Goal: Transaction & Acquisition: Purchase product/service

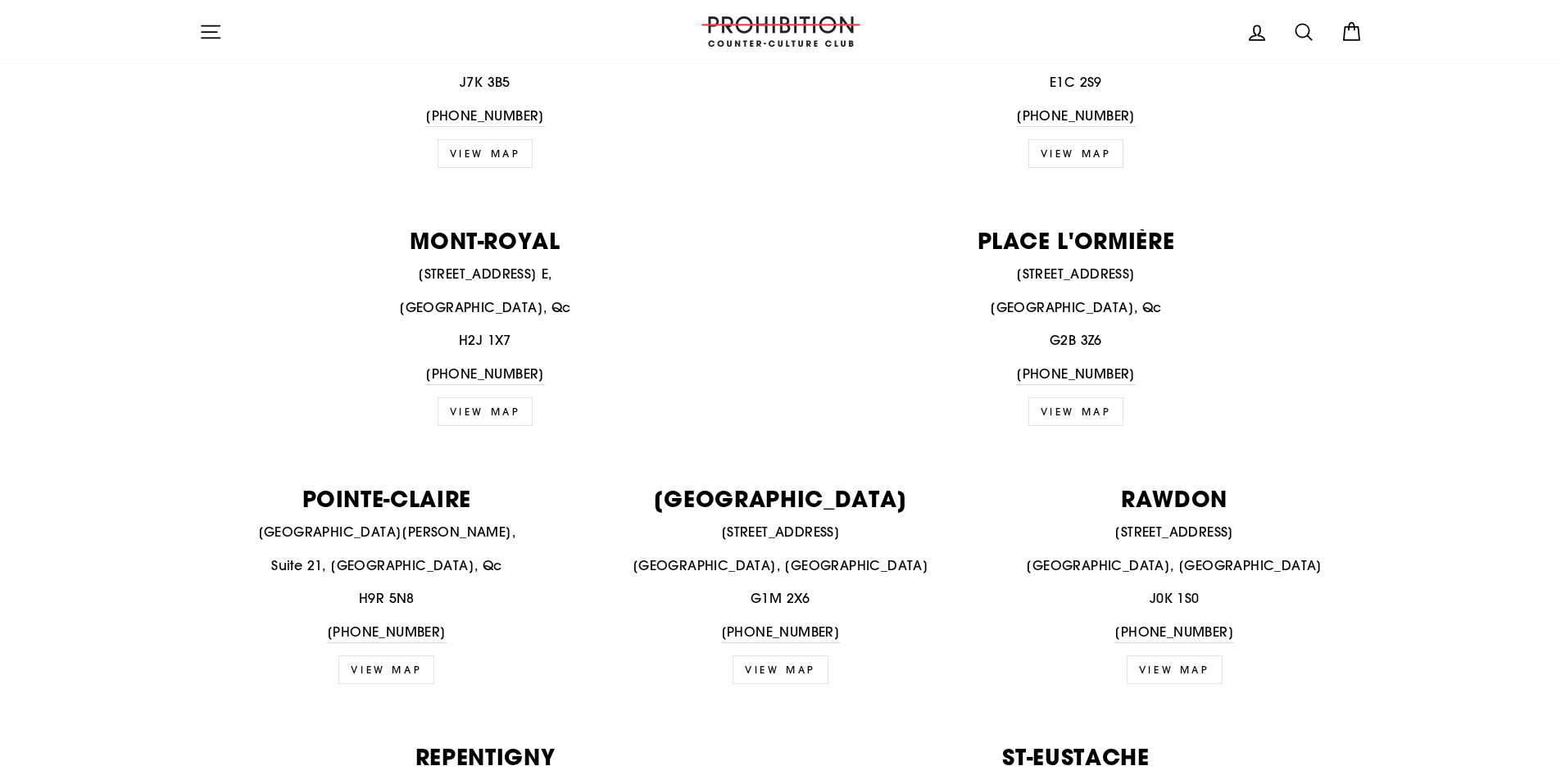
scroll to position [1557, 0]
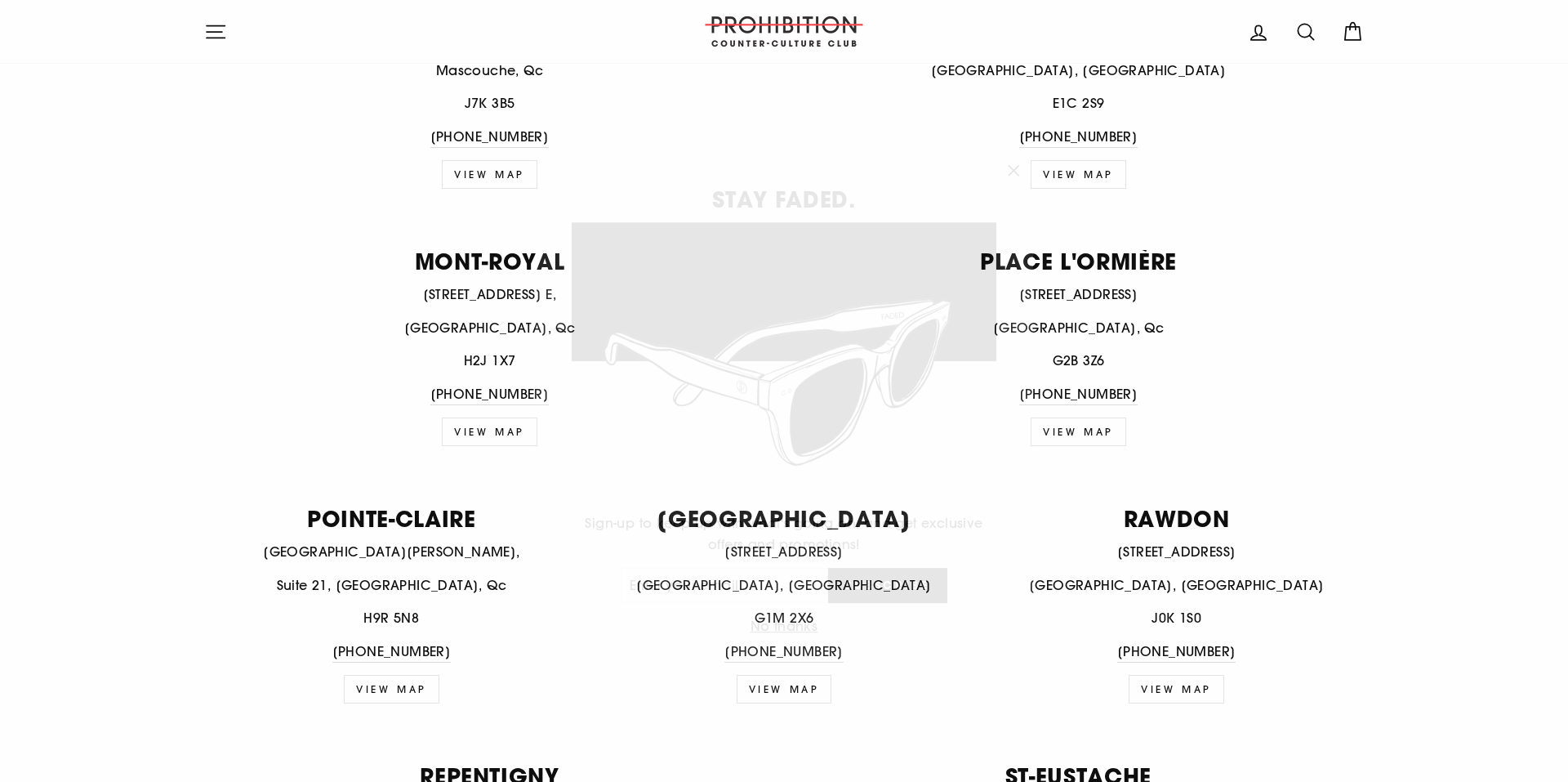
click at [273, 216] on div "STAY FADED. Sign-up to keep up with what's going on, and get exclusive offers a…" at bounding box center [784, 391] width 1568 height 782
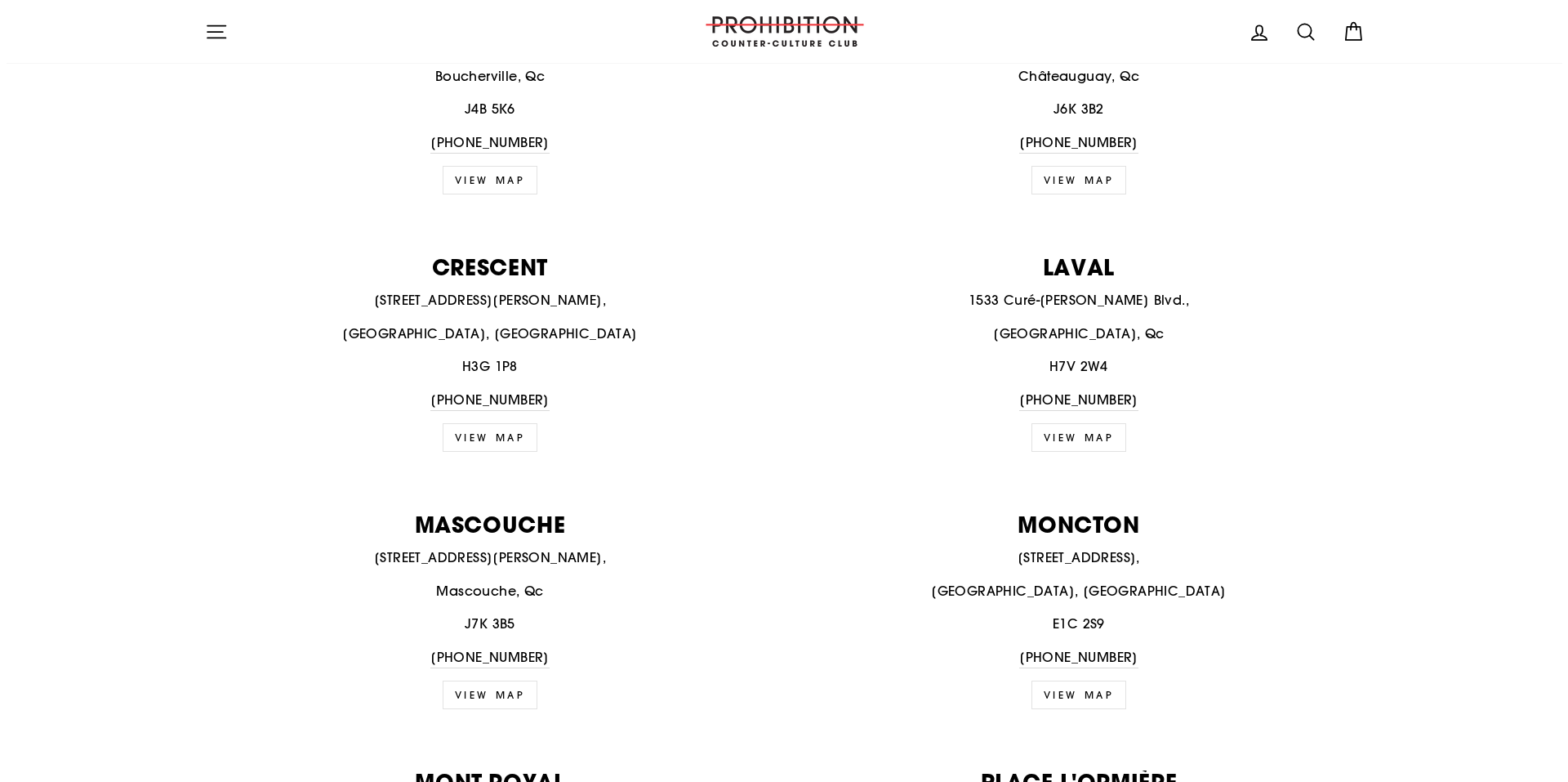
scroll to position [981, 0]
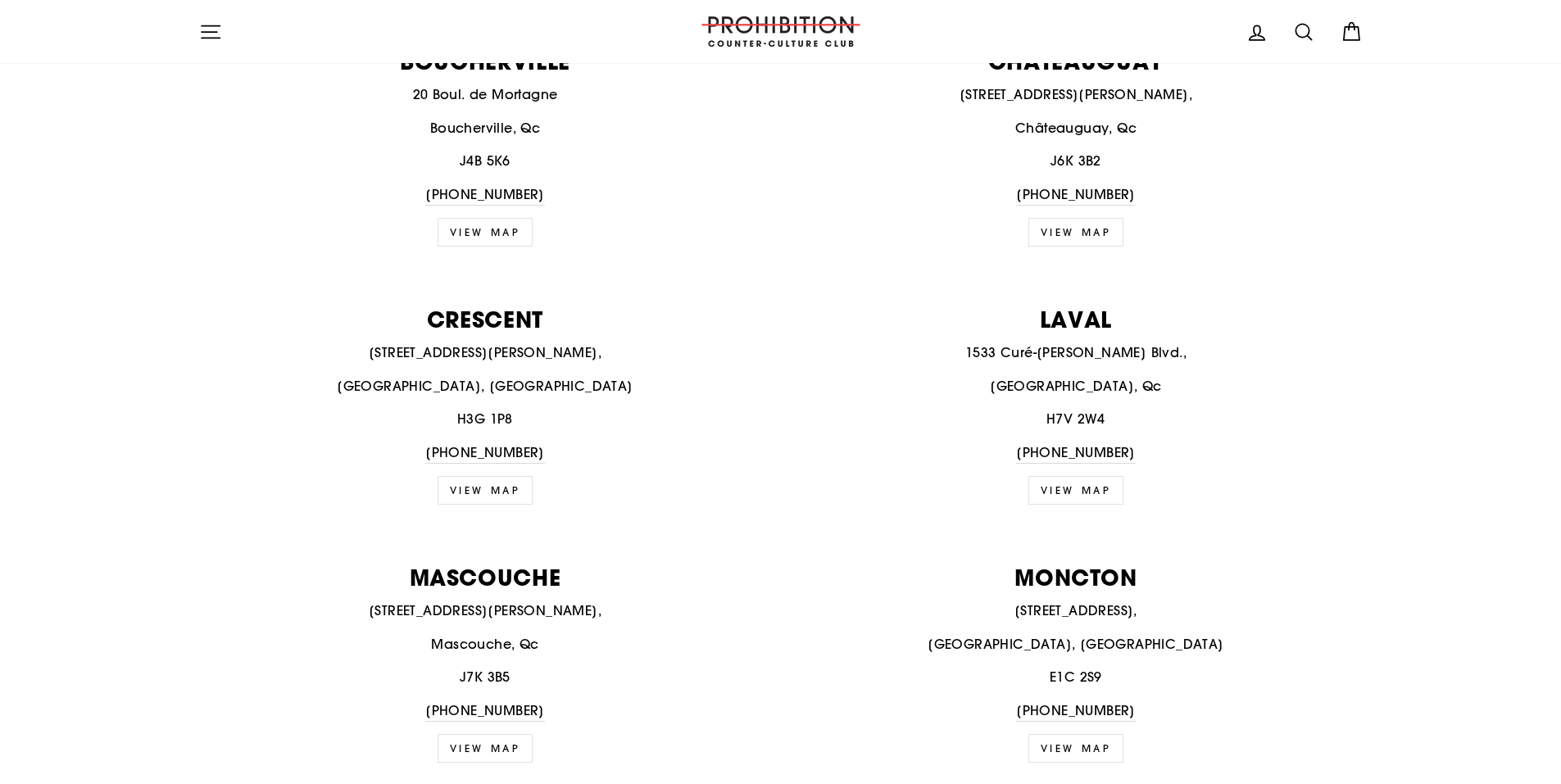
click at [210, 20] on icon "button" at bounding box center [211, 31] width 23 height 23
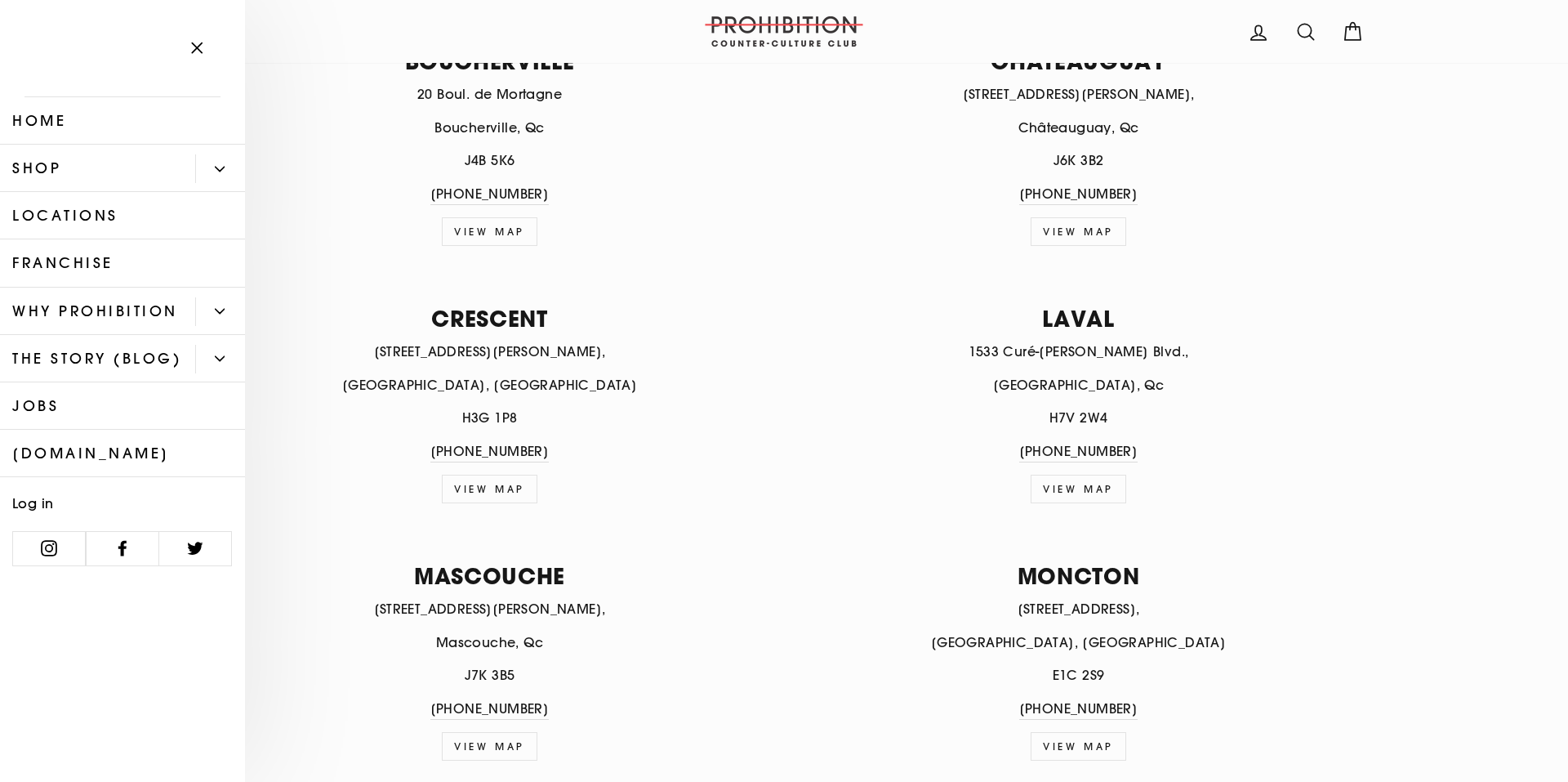
click at [49, 166] on link "Shop" at bounding box center [98, 168] width 196 height 48
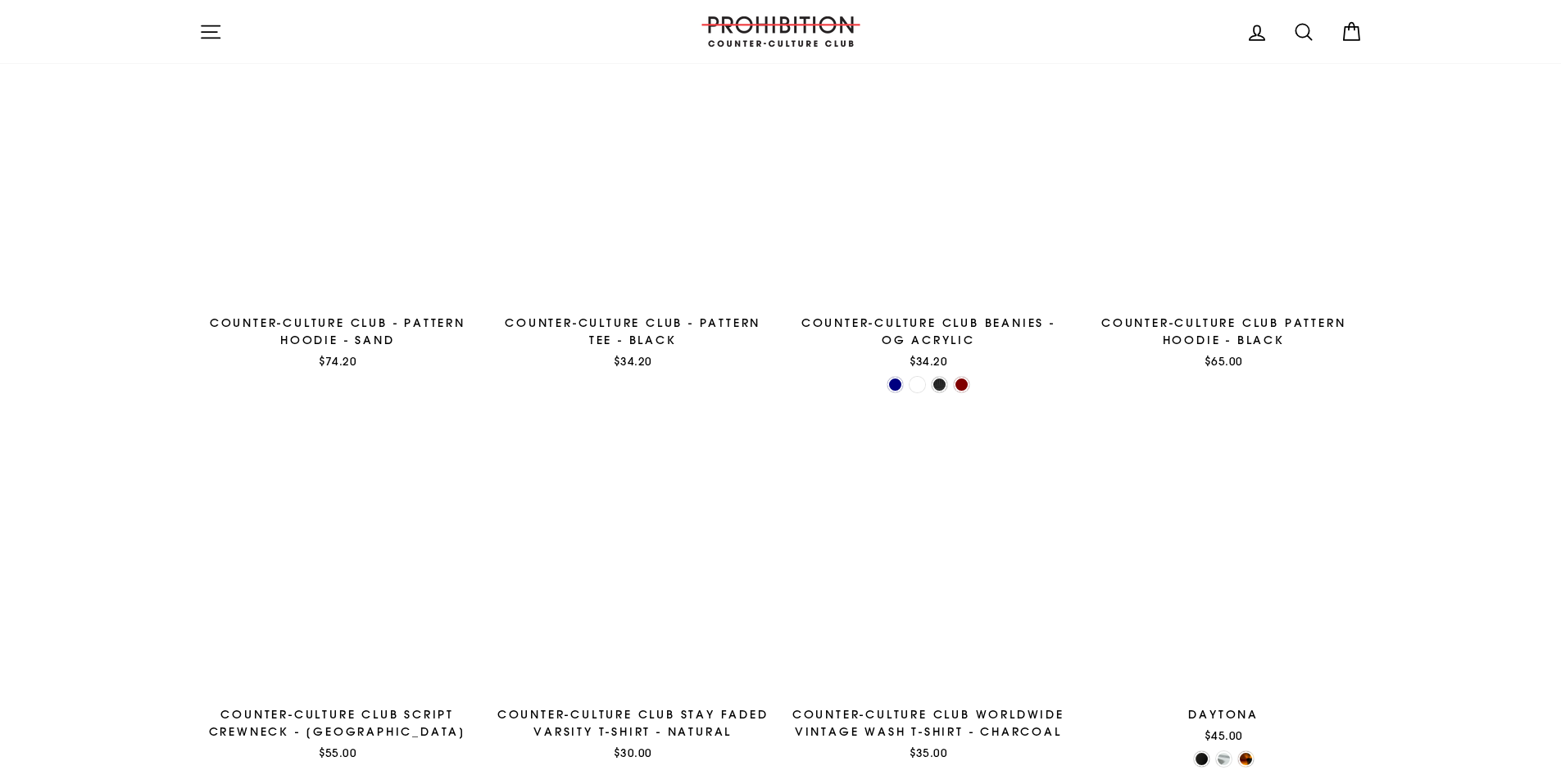
scroll to position [901, 0]
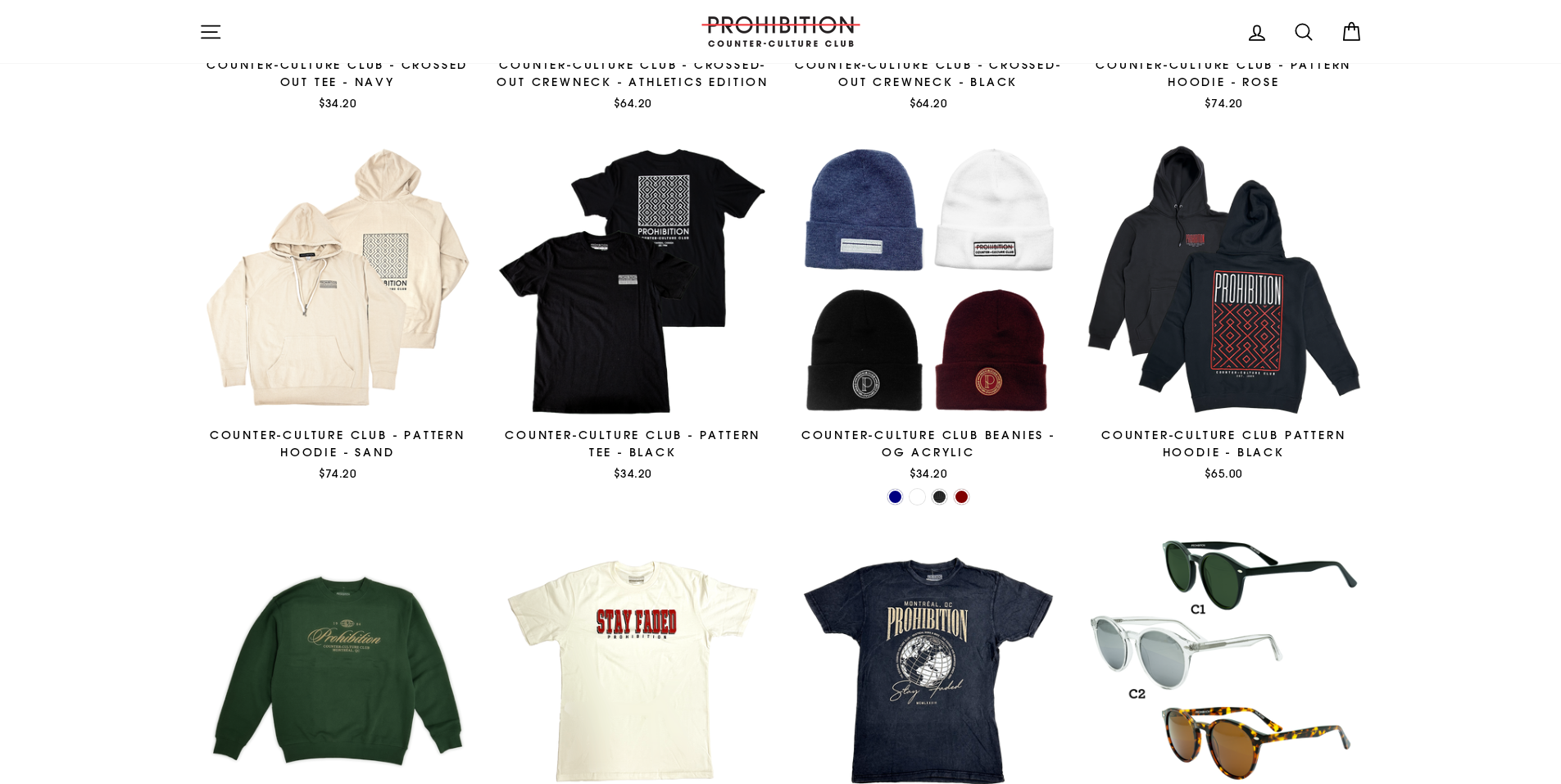
click at [1303, 30] on icon at bounding box center [1304, 31] width 23 height 23
type input "bowl"
click at [199, 12] on button "Search" at bounding box center [216, 31] width 35 height 38
